Goal: Check status: Check status

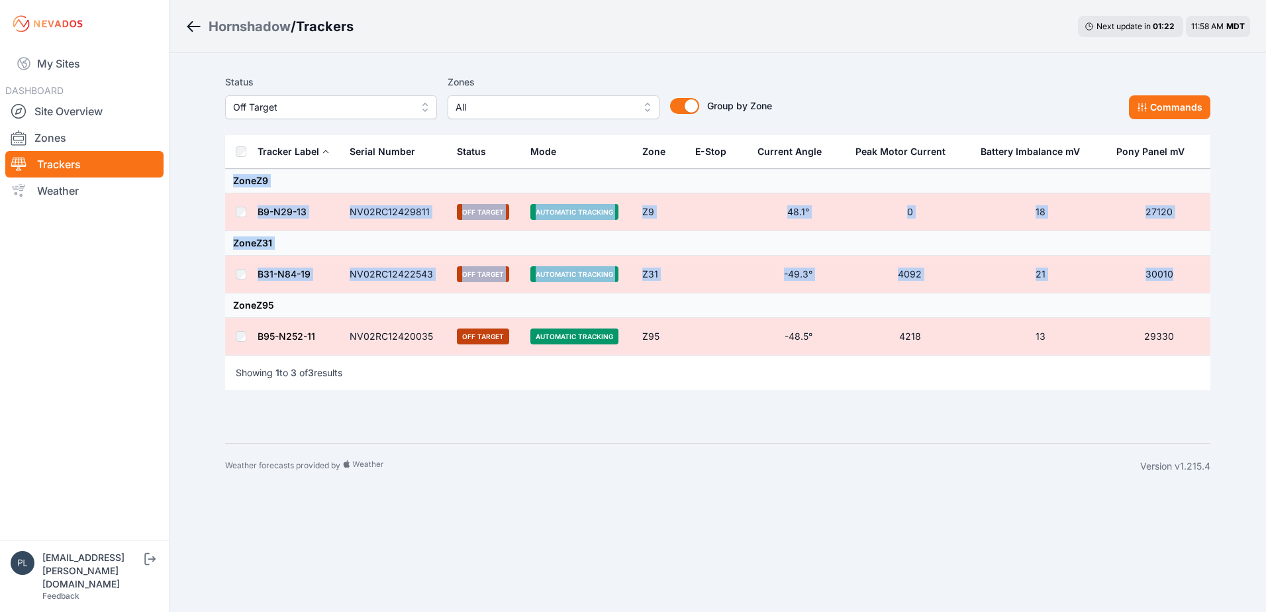
drag, startPoint x: 1185, startPoint y: 276, endPoint x: 231, endPoint y: 177, distance: 959.0
click at [231, 177] on tbody "Zone Z9 B9-N29-13 NV02RC12429811 Off Target Automatic Tracking Z9 48.1° 0 18 27…" at bounding box center [718, 262] width 986 height 187
copy tbody "Zone Z9 B9-N29-13 NV02RC12429811 Off Target Automatic Tracking Z9 48.1° 0 18 27…"
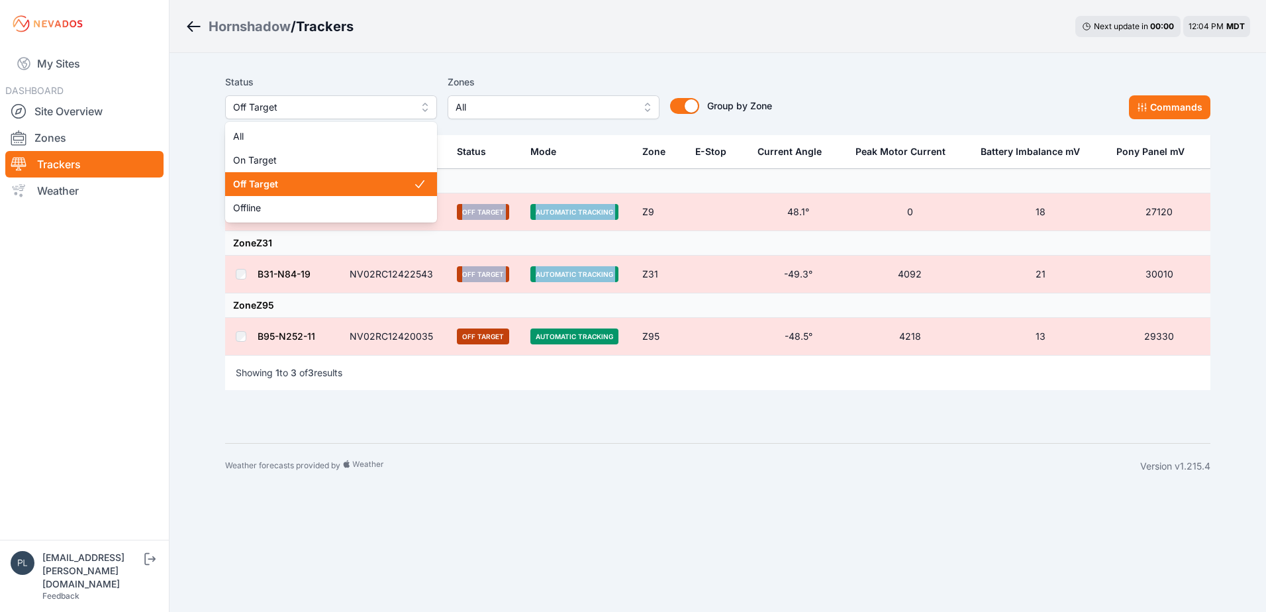
click at [346, 109] on span "Off Target" at bounding box center [322, 107] width 178 height 16
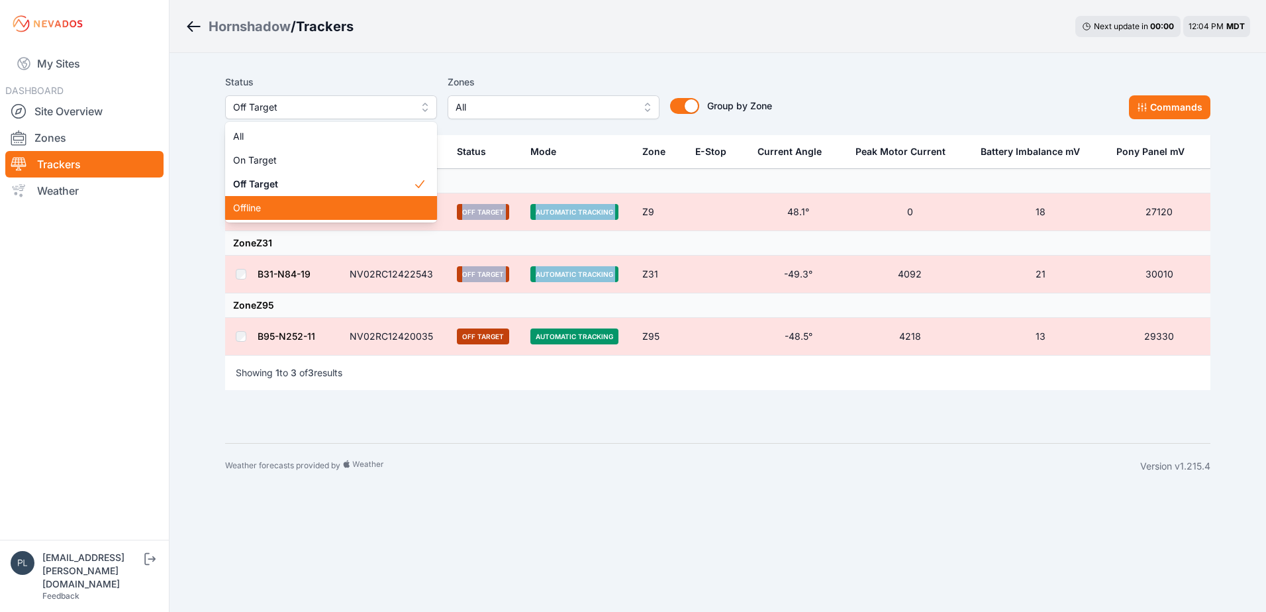
click at [331, 204] on span "Offline" at bounding box center [323, 207] width 180 height 13
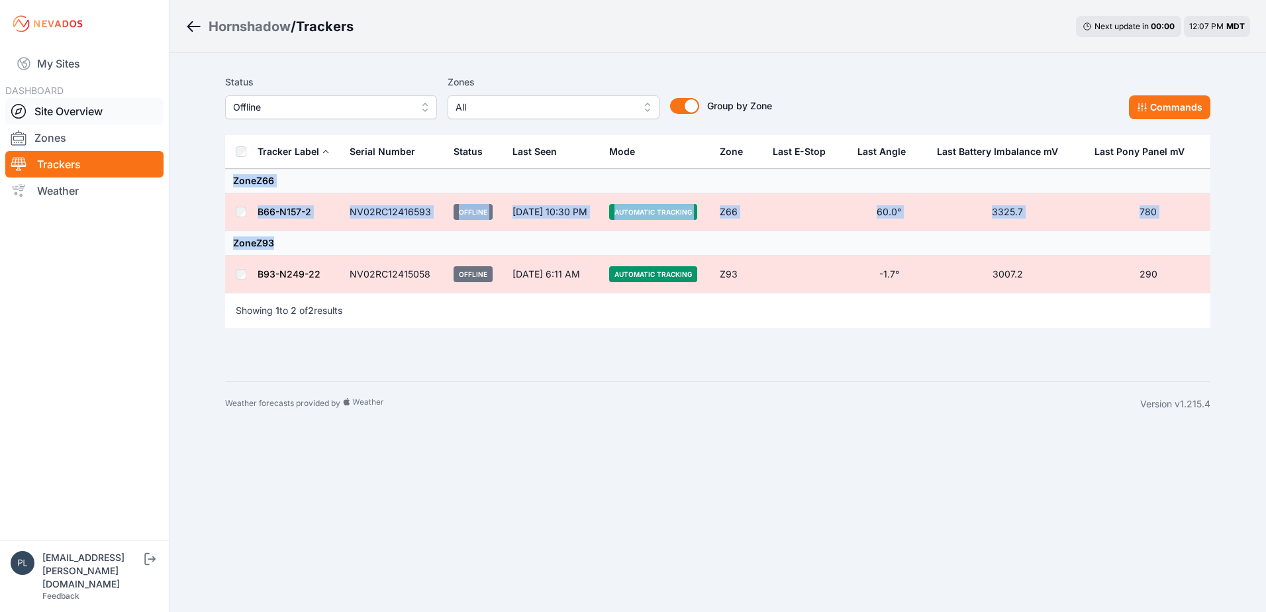
click at [69, 115] on link "Site Overview" at bounding box center [84, 111] width 158 height 26
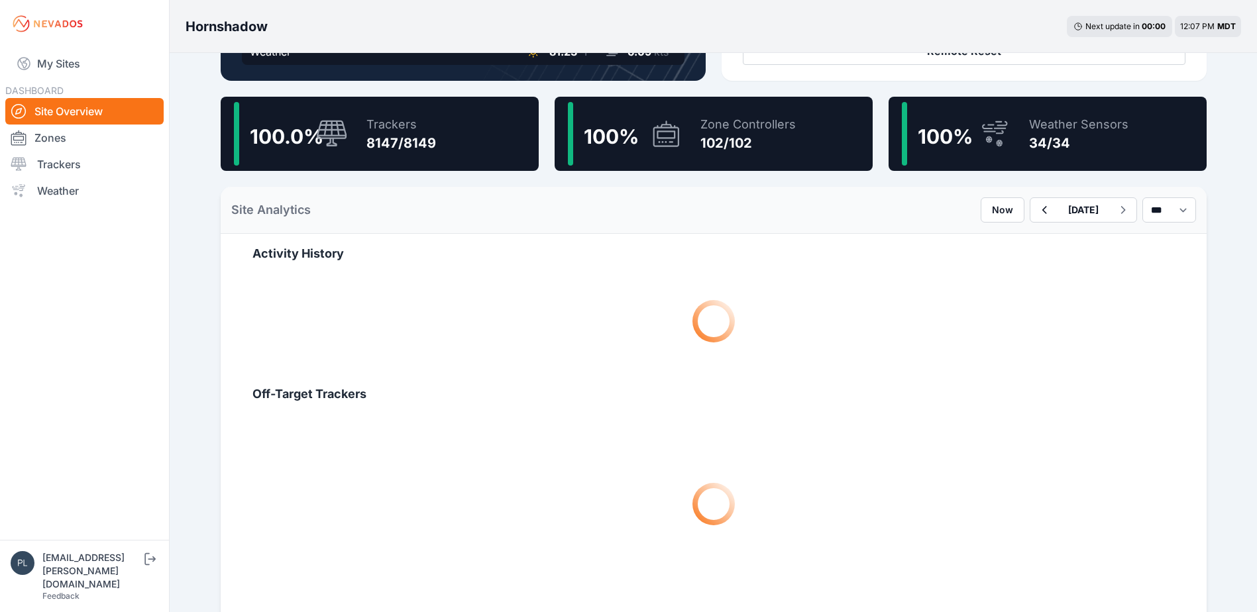
scroll to position [331, 0]
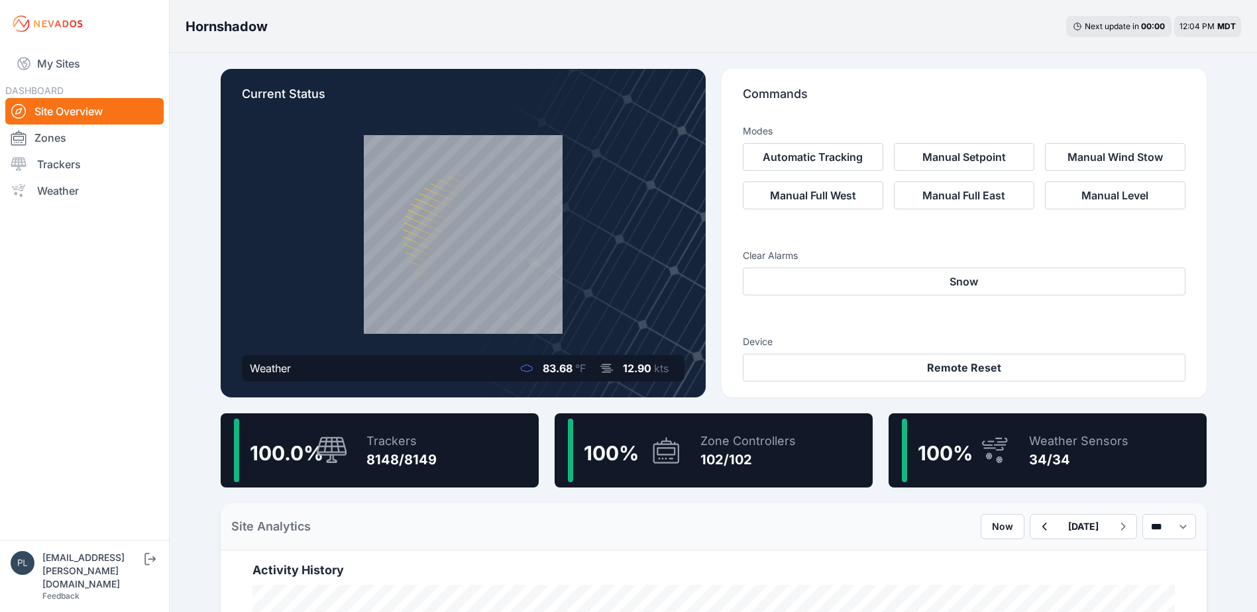
scroll to position [662, 0]
